Goal: Transaction & Acquisition: Purchase product/service

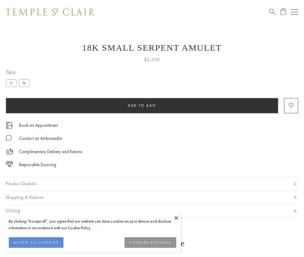
scroll to position [23, 0]
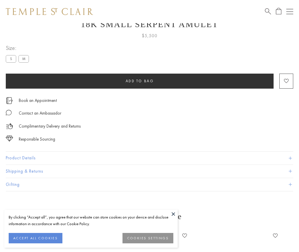
click at [140, 80] on span "Add to bag" at bounding box center [140, 81] width 28 height 5
